Goal: Task Accomplishment & Management: Complete application form

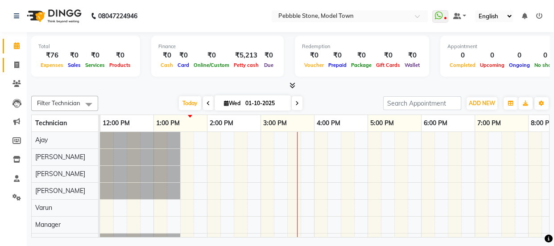
scroll to position [0, 107]
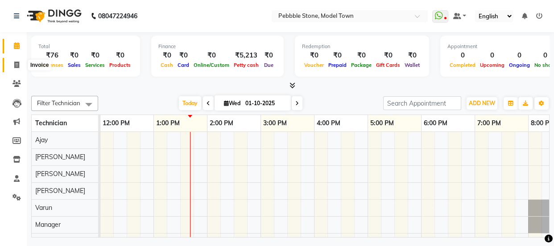
click at [16, 64] on icon at bounding box center [16, 65] width 5 height 7
select select "service"
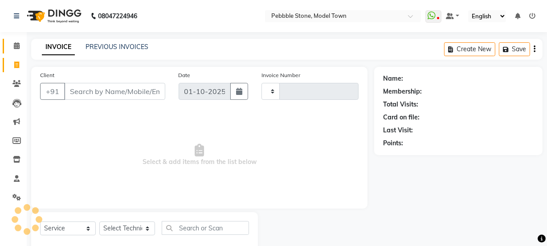
type input "0304"
select select "8684"
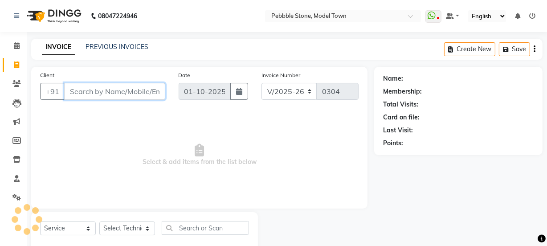
click at [94, 85] on input "Client" at bounding box center [114, 91] width 101 height 17
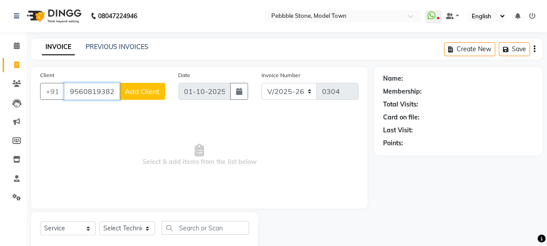
type input "9560819382"
click at [135, 93] on span "Add Client" at bounding box center [142, 91] width 35 height 9
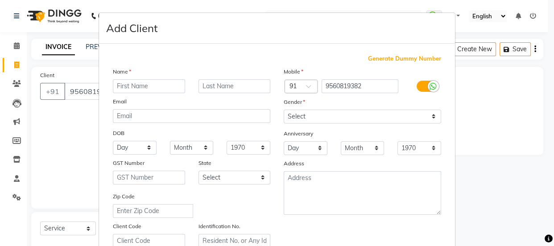
click at [144, 88] on input "text" at bounding box center [149, 86] width 72 height 14
type input "[PERSON_NAME]"
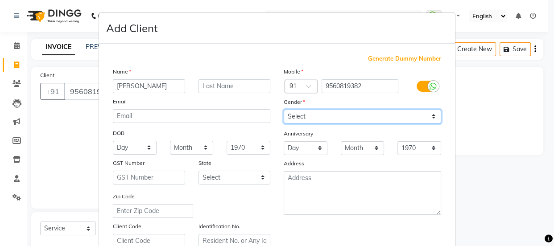
click at [292, 116] on select "Select [DEMOGRAPHIC_DATA] [DEMOGRAPHIC_DATA] Other Prefer Not To Say" at bounding box center [361, 117] width 157 height 14
select select "[DEMOGRAPHIC_DATA]"
click at [283, 110] on select "Select [DEMOGRAPHIC_DATA] [DEMOGRAPHIC_DATA] Other Prefer Not To Say" at bounding box center [361, 117] width 157 height 14
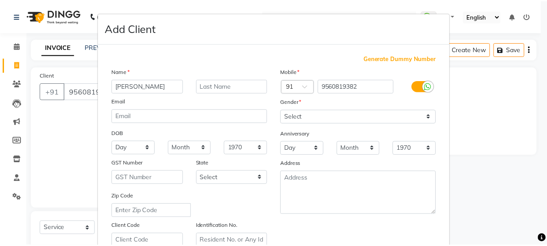
scroll to position [168, 0]
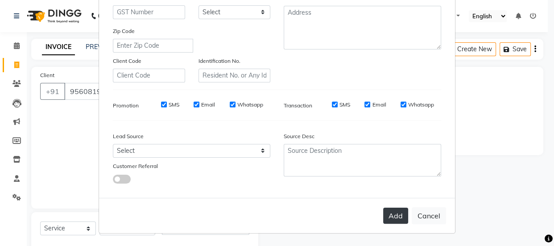
click at [392, 214] on button "Add" at bounding box center [395, 216] width 25 height 16
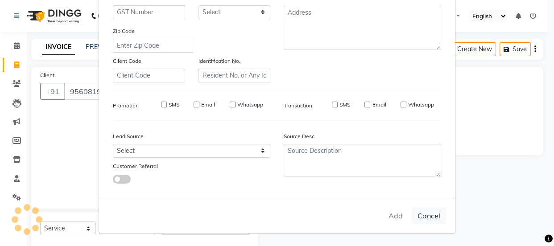
type input "95******82"
select select
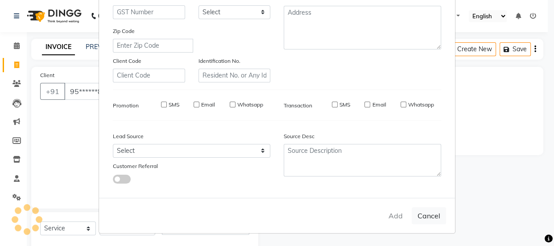
select select
checkbox input "false"
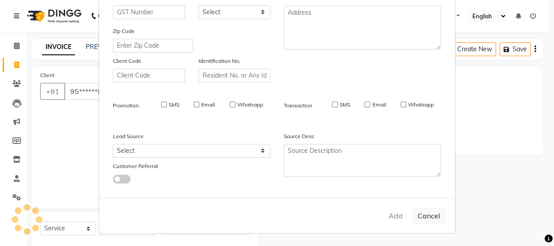
checkbox input "false"
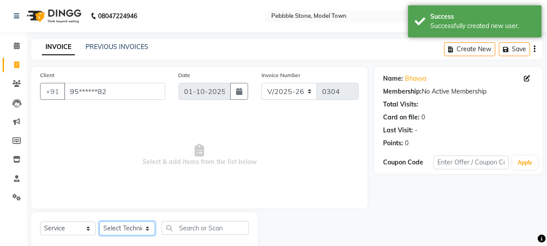
click at [123, 227] on select "Select Technician Ajay amit [PERSON_NAME] Manager [PERSON_NAME]" at bounding box center [127, 229] width 56 height 14
select select "87627"
click at [99, 222] on select "Select Technician Ajay amit [PERSON_NAME] Manager [PERSON_NAME]" at bounding box center [127, 229] width 56 height 14
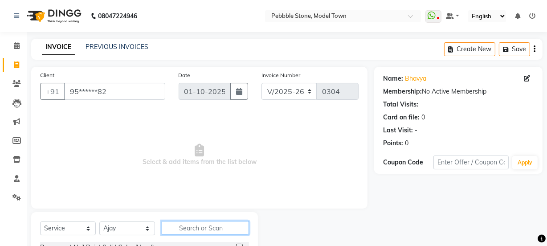
click at [200, 230] on input "text" at bounding box center [205, 228] width 87 height 14
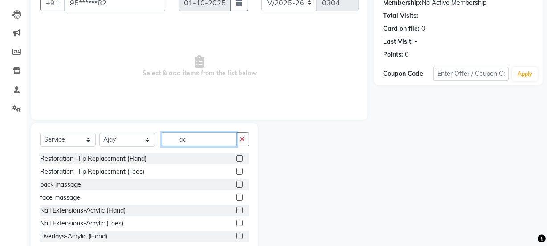
scroll to position [111, 0]
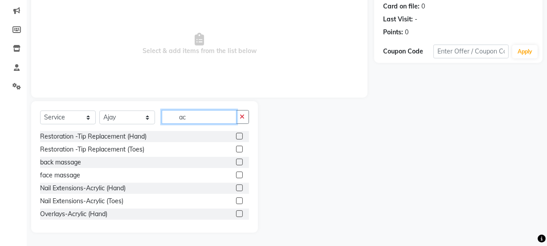
type input "ac"
click at [236, 187] on label at bounding box center [239, 188] width 7 height 7
click at [236, 187] on input "checkbox" at bounding box center [239, 188] width 6 height 6
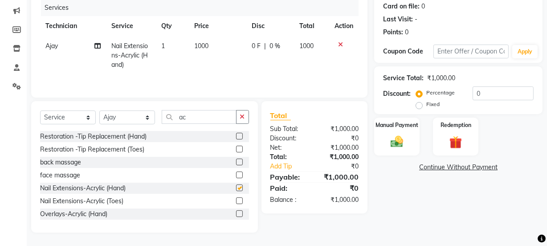
checkbox input "false"
click at [192, 117] on input "ac" at bounding box center [199, 117] width 75 height 14
type input "a"
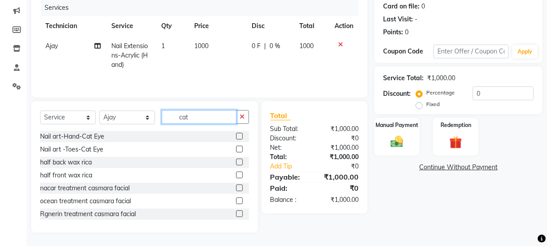
scroll to position [92, 0]
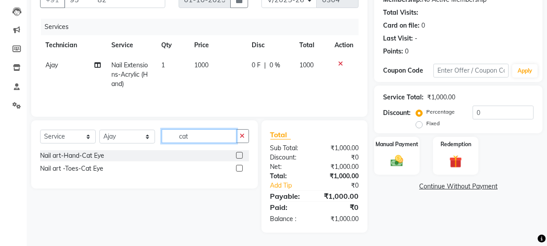
type input "cat"
click at [238, 154] on label at bounding box center [239, 155] width 7 height 7
click at [238, 154] on input "checkbox" at bounding box center [239, 156] width 6 height 6
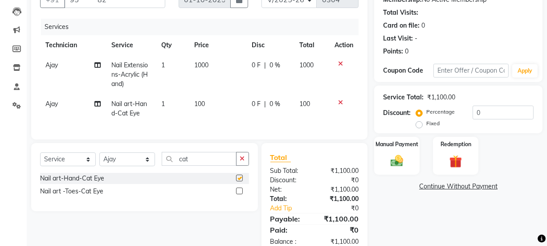
checkbox input "false"
click at [164, 103] on span "1" at bounding box center [163, 104] width 4 height 8
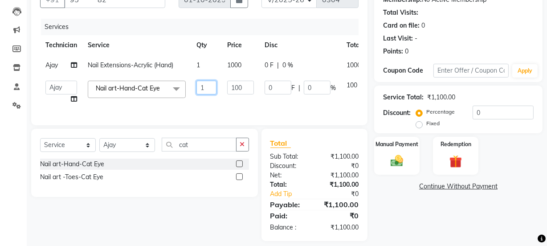
click at [209, 88] on input "1" at bounding box center [207, 88] width 20 height 14
type input "10"
click at [209, 102] on tr "Ajay amit [PERSON_NAME] Manager [PERSON_NAME] Varun Nail art-Hand-Cat Eye x Per…" at bounding box center [218, 92] width 357 height 34
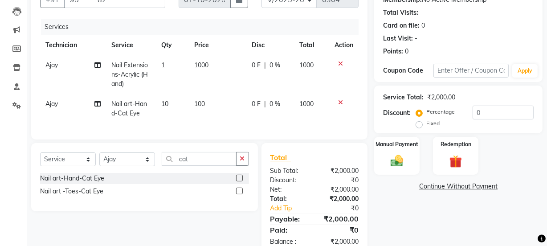
click at [254, 66] on span "0 F" at bounding box center [256, 65] width 9 height 9
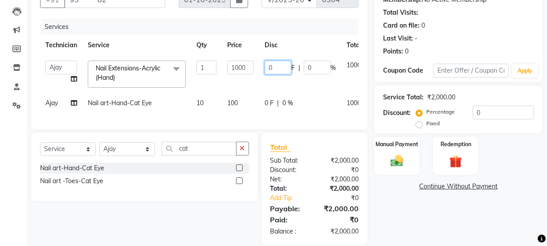
click at [276, 68] on input "0" at bounding box center [278, 68] width 27 height 14
type input "0150"
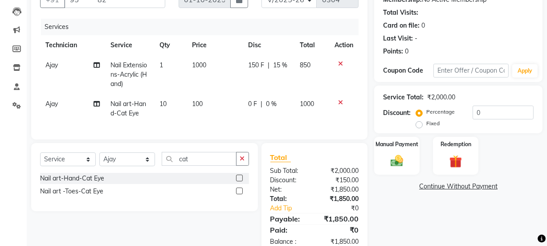
click at [272, 82] on td "150 F | 15 %" at bounding box center [269, 74] width 52 height 39
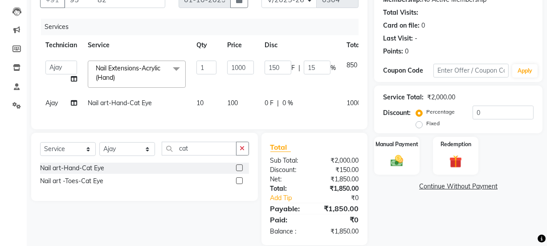
click at [267, 101] on span "0 F" at bounding box center [269, 103] width 9 height 9
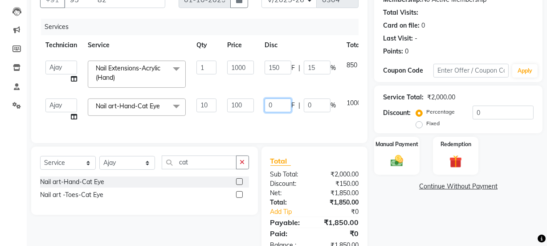
click at [278, 105] on input "0" at bounding box center [278, 106] width 27 height 14
type input "0150"
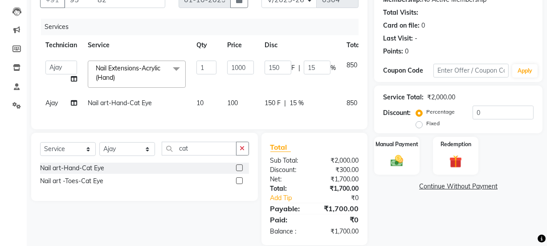
click at [274, 119] on div "Services Technician Service Qty Price Disc Total Action Ajay amit [PERSON_NAME]…" at bounding box center [199, 70] width 319 height 102
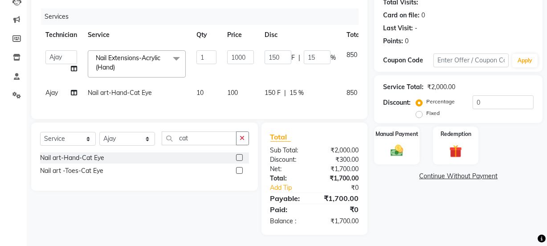
scroll to position [110, 0]
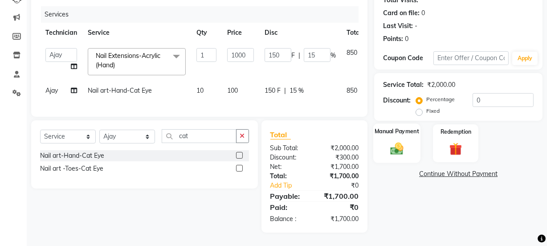
click at [398, 141] on img at bounding box center [396, 148] width 21 height 15
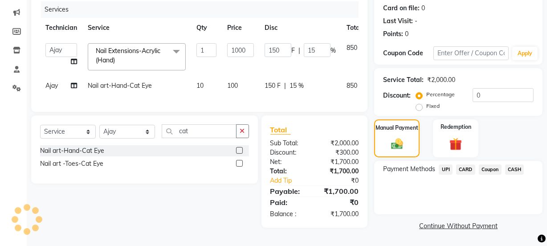
click at [443, 166] on span "UPI" at bounding box center [446, 169] width 14 height 10
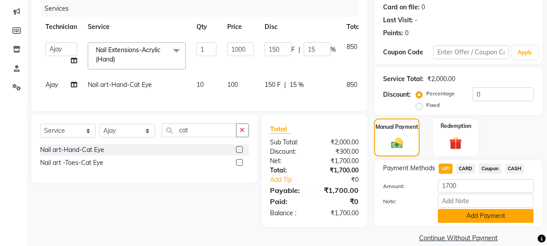
click at [481, 216] on button "Add Payment" at bounding box center [486, 216] width 96 height 14
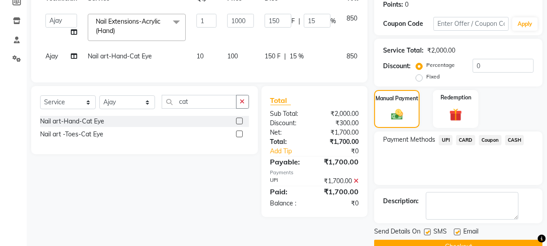
scroll to position [159, 0]
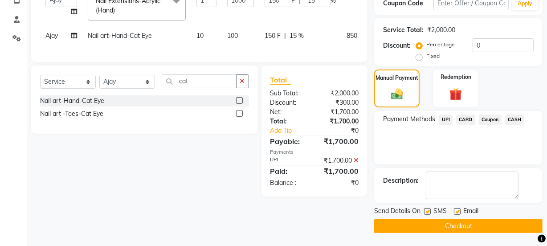
click at [443, 224] on button "Checkout" at bounding box center [458, 226] width 168 height 14
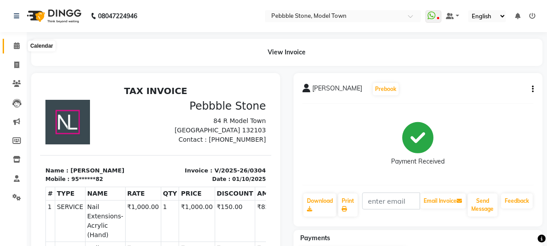
click at [16, 43] on icon at bounding box center [17, 45] width 6 height 7
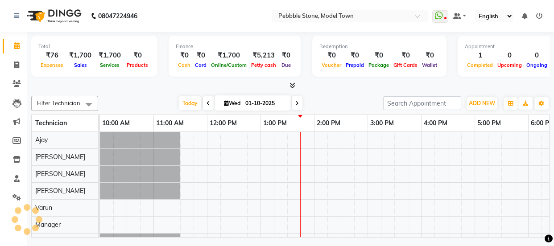
scroll to position [0, 139]
